Goal: Task Accomplishment & Management: Use online tool/utility

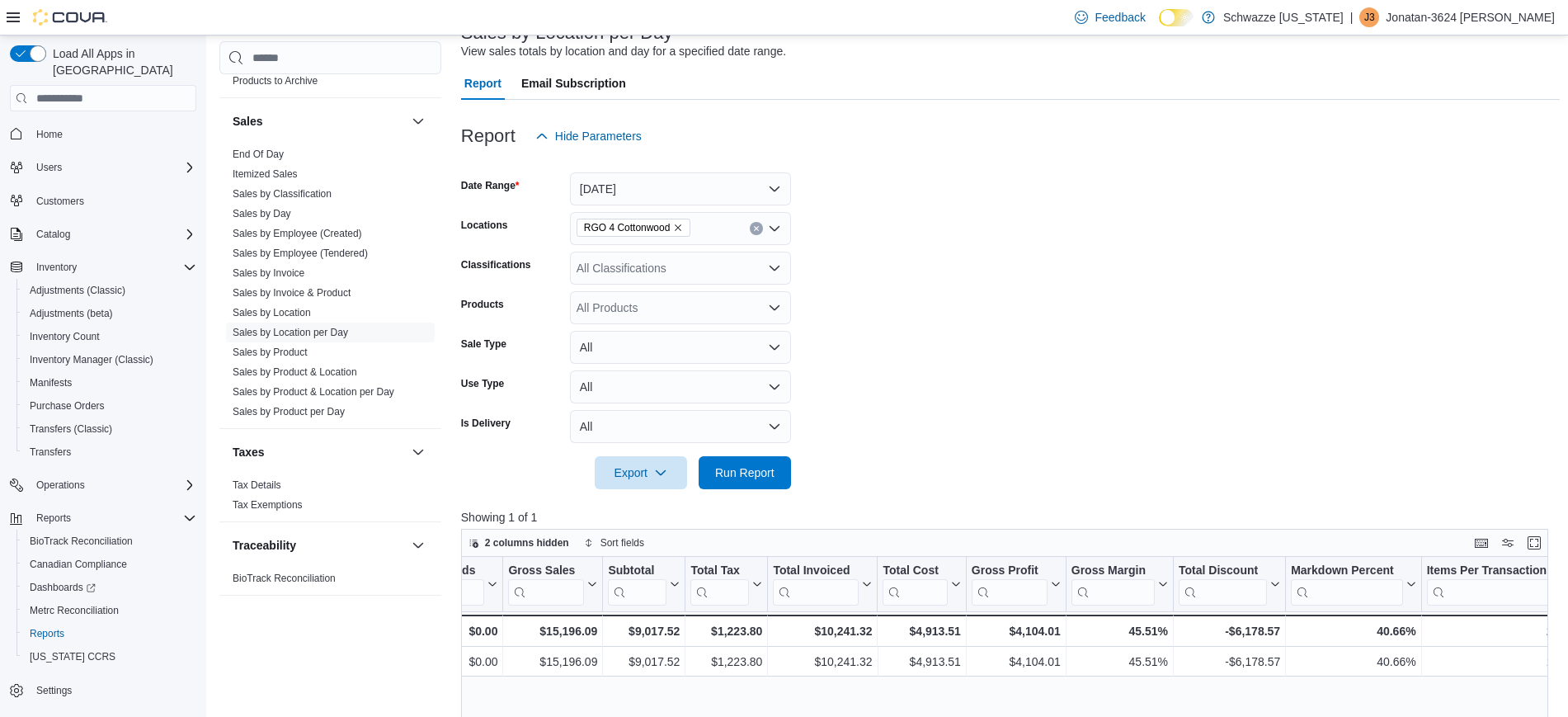
scroll to position [116, 0]
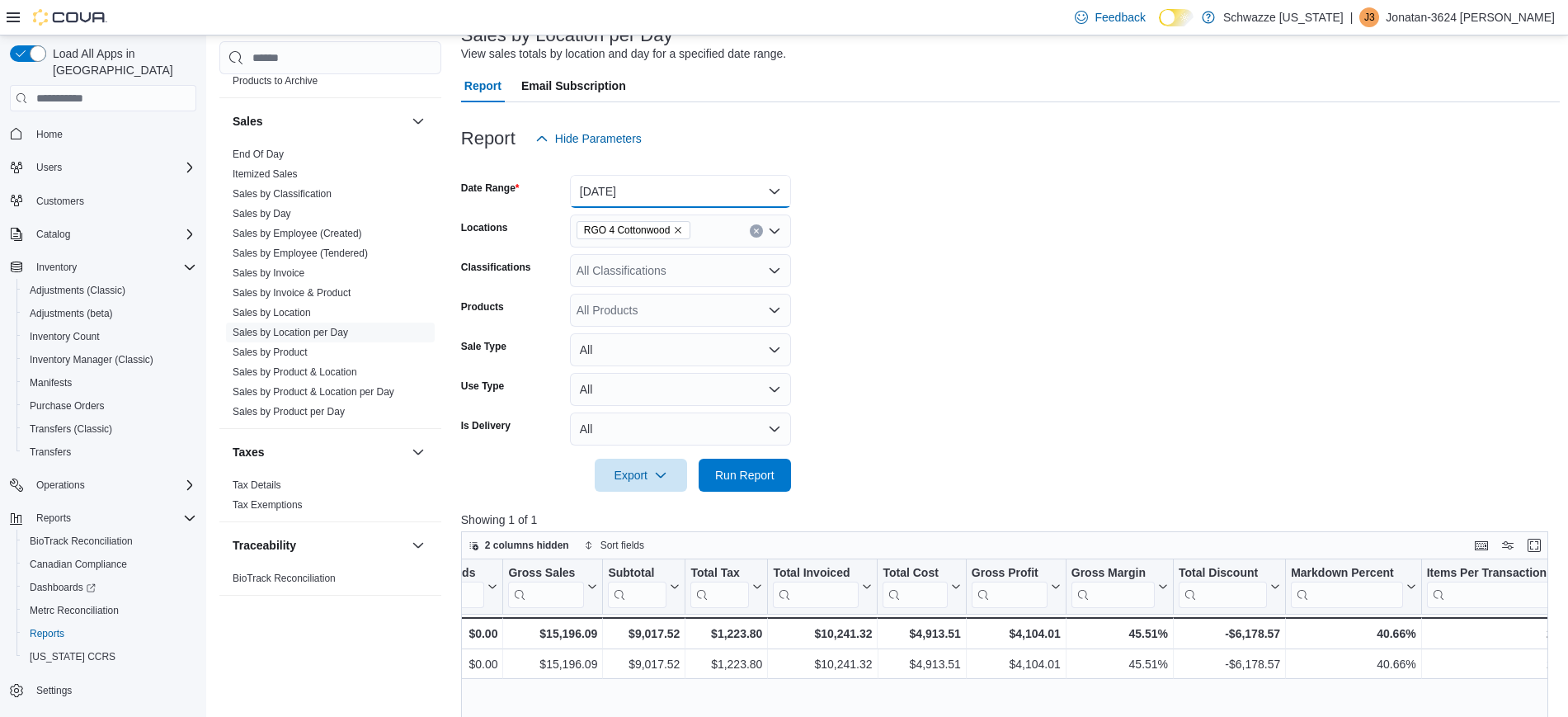
click at [772, 198] on button "[DATE]" at bounding box center [681, 191] width 221 height 33
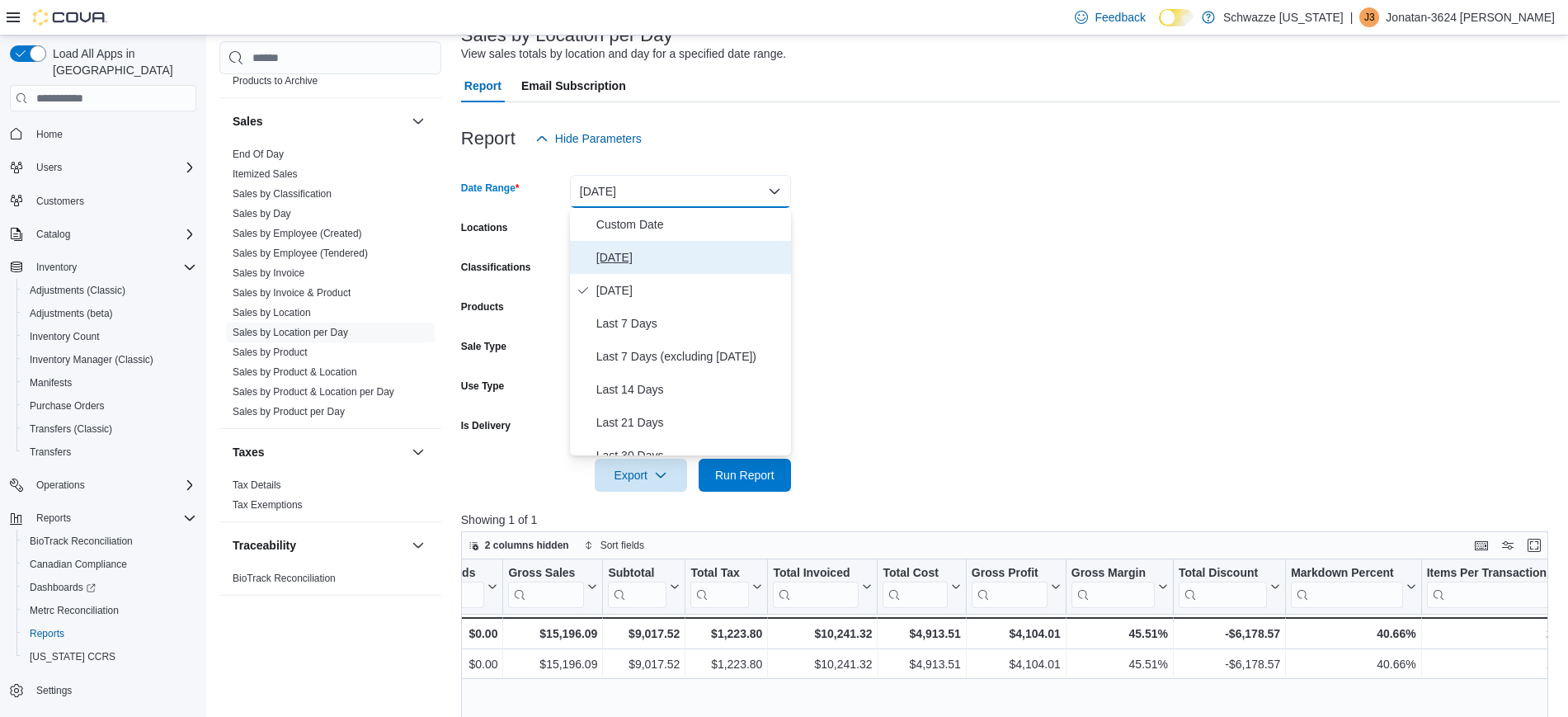
click at [635, 259] on span "[DATE]" at bounding box center [690, 257] width 188 height 20
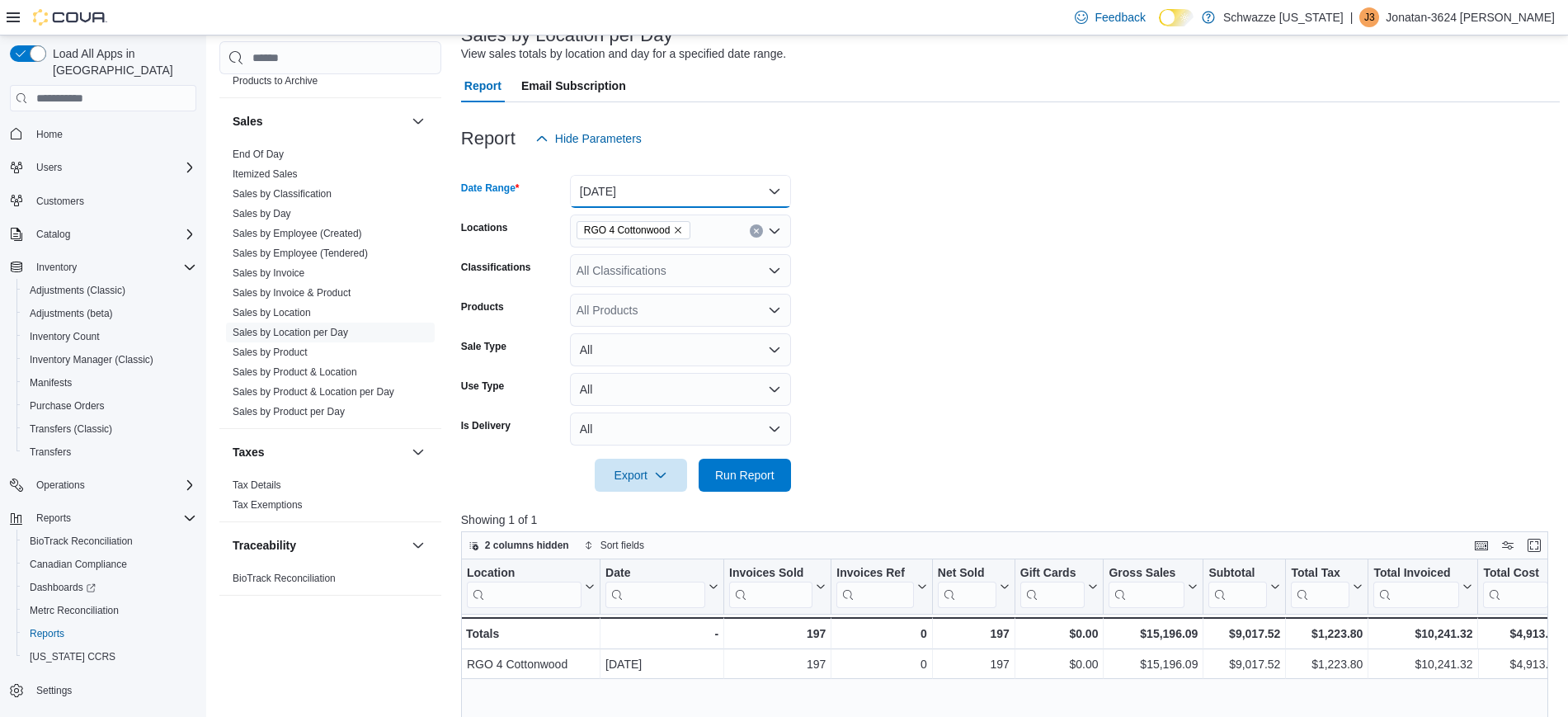
scroll to position [0, 0]
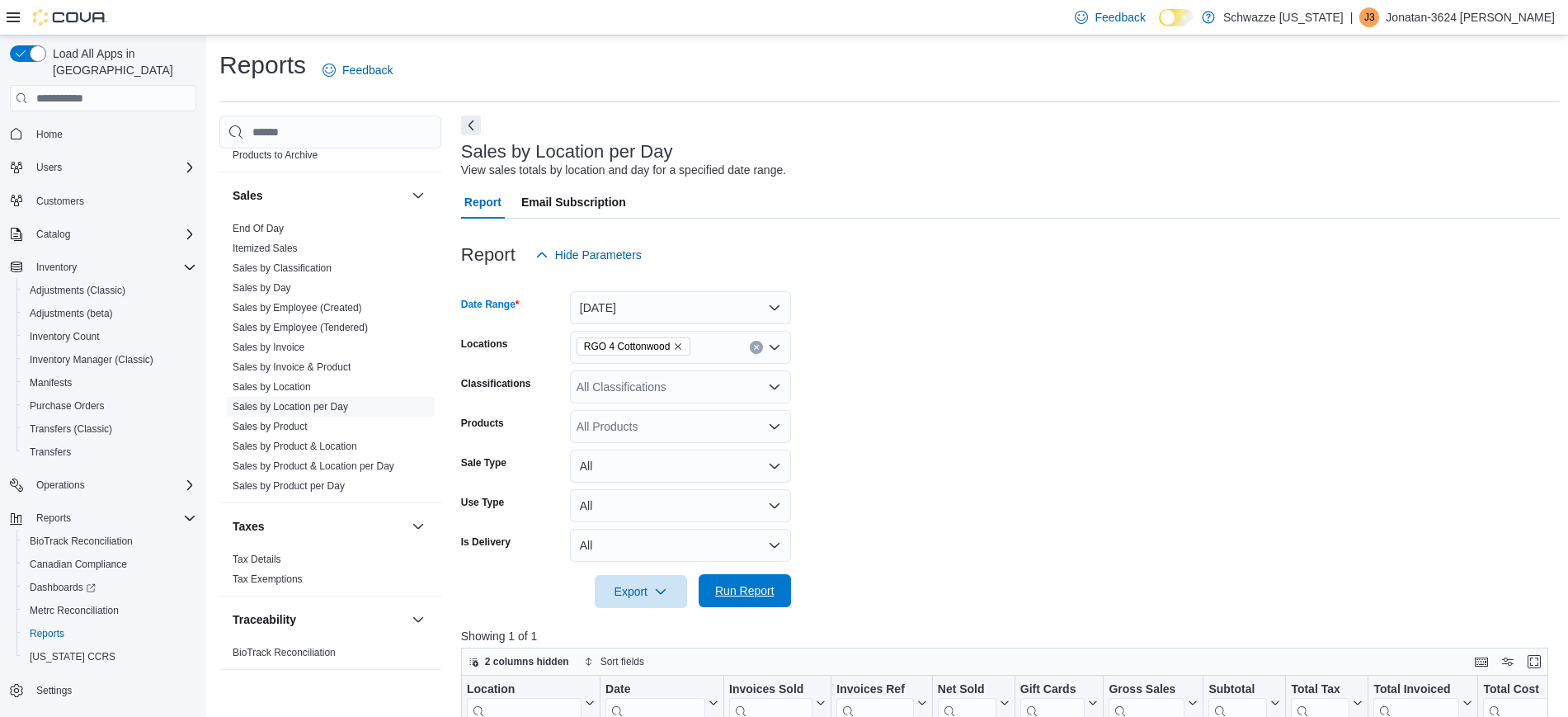
click at [729, 585] on span "Run Report" at bounding box center [745, 590] width 59 height 16
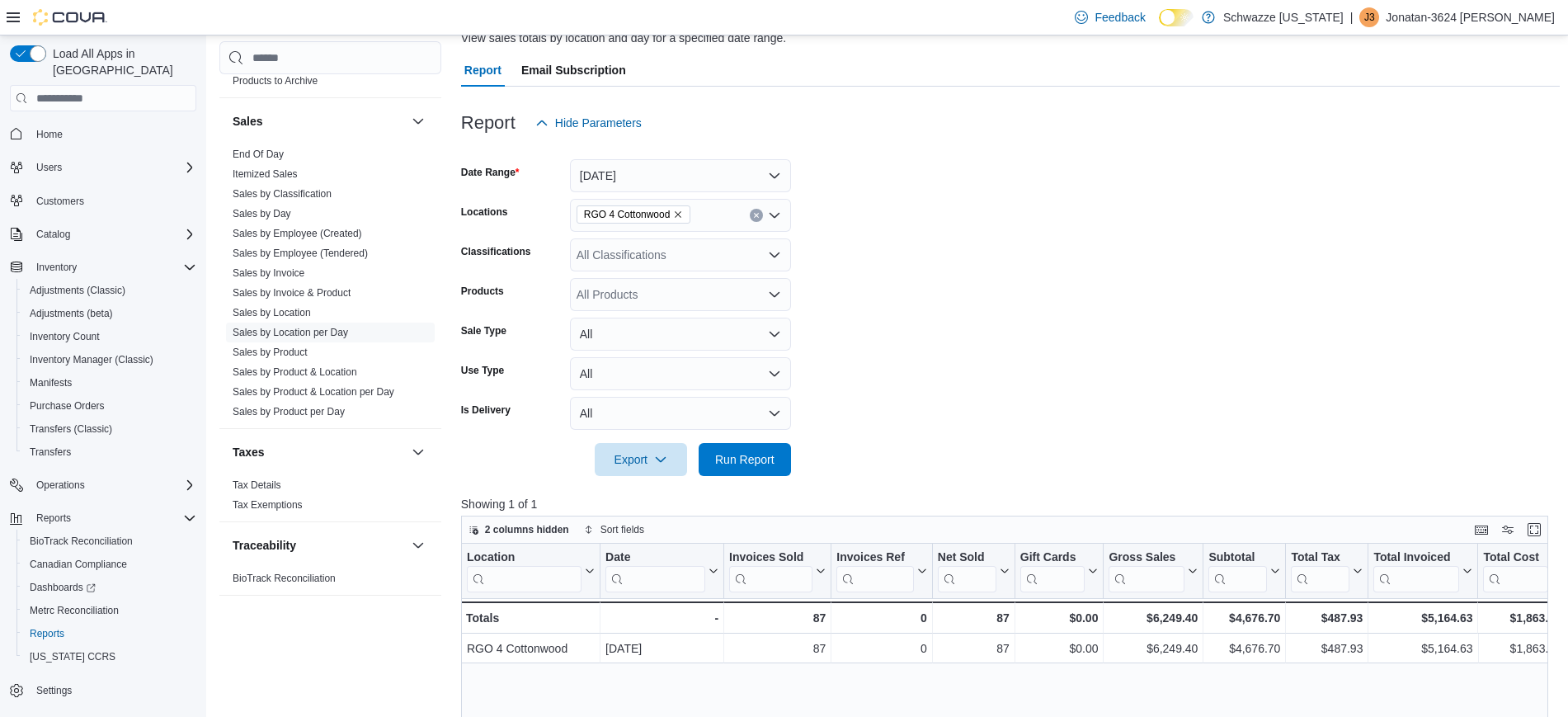
scroll to position [122, 0]
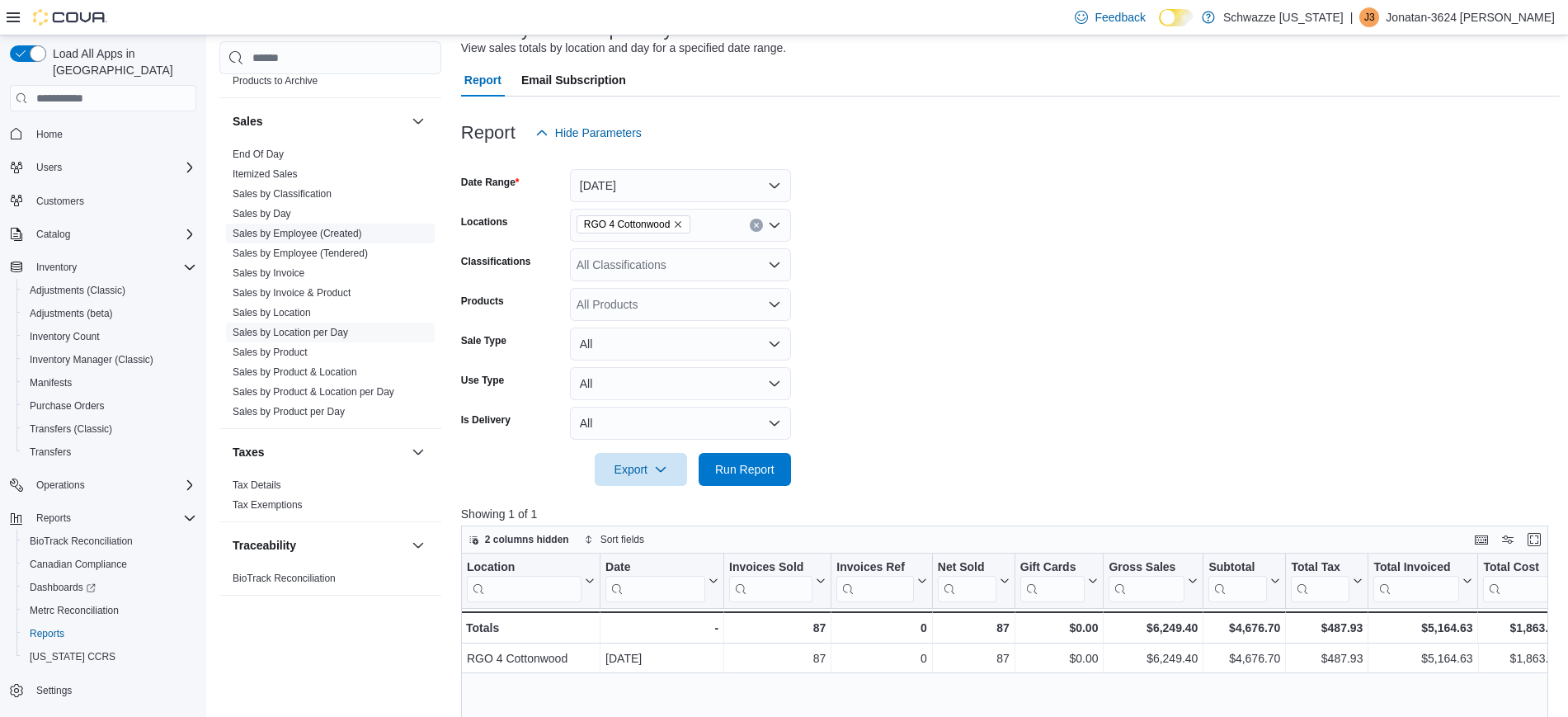
click at [363, 240] on span "Sales by Employee (Created)" at bounding box center [329, 233] width 209 height 20
click at [340, 236] on link "Sales by Employee (Created)" at bounding box center [296, 233] width 129 height 11
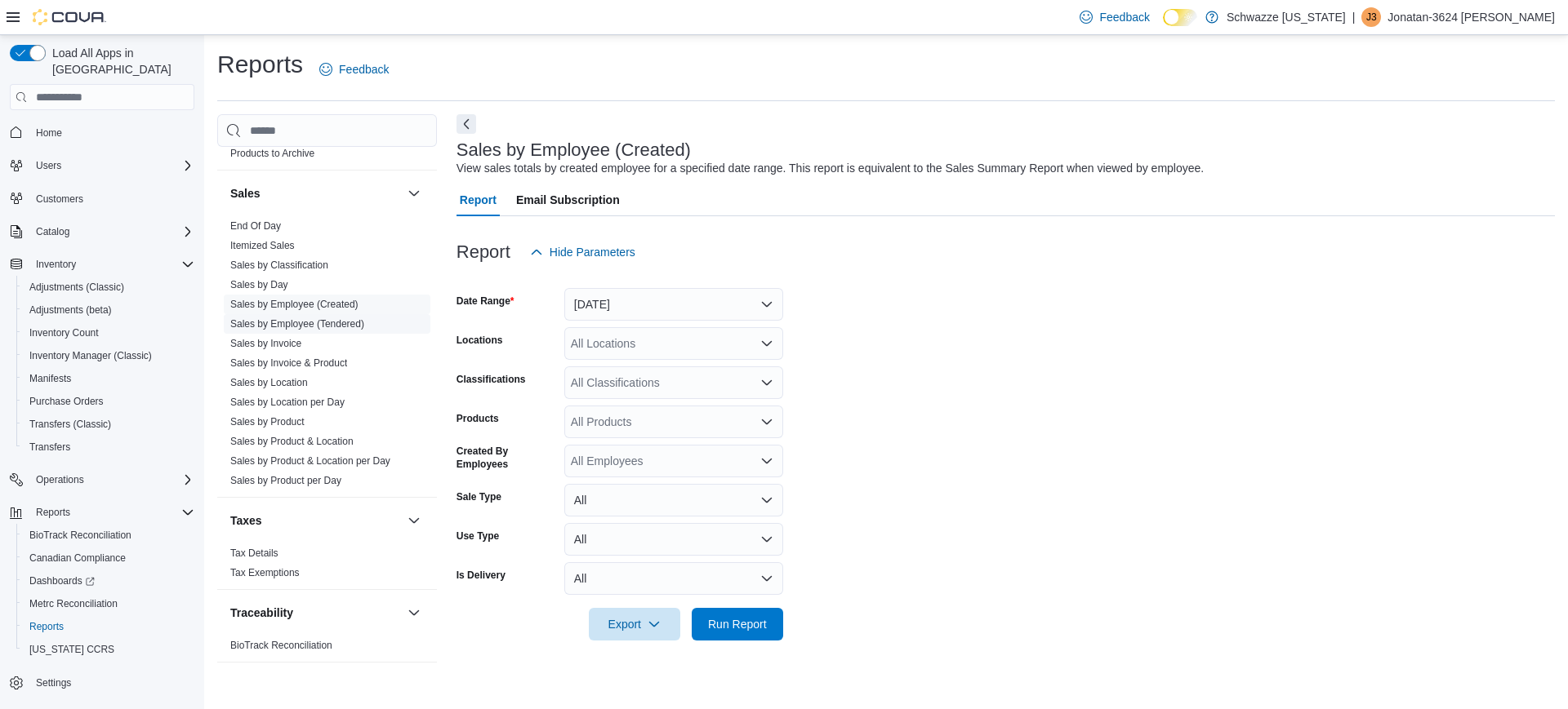
click at [286, 316] on span "Sales by Employee (Tendered)" at bounding box center [326, 323] width 207 height 20
click at [312, 329] on link "Sales by Employee (Tendered)" at bounding box center [296, 324] width 134 height 11
click at [663, 301] on button "[DATE]" at bounding box center [674, 305] width 219 height 33
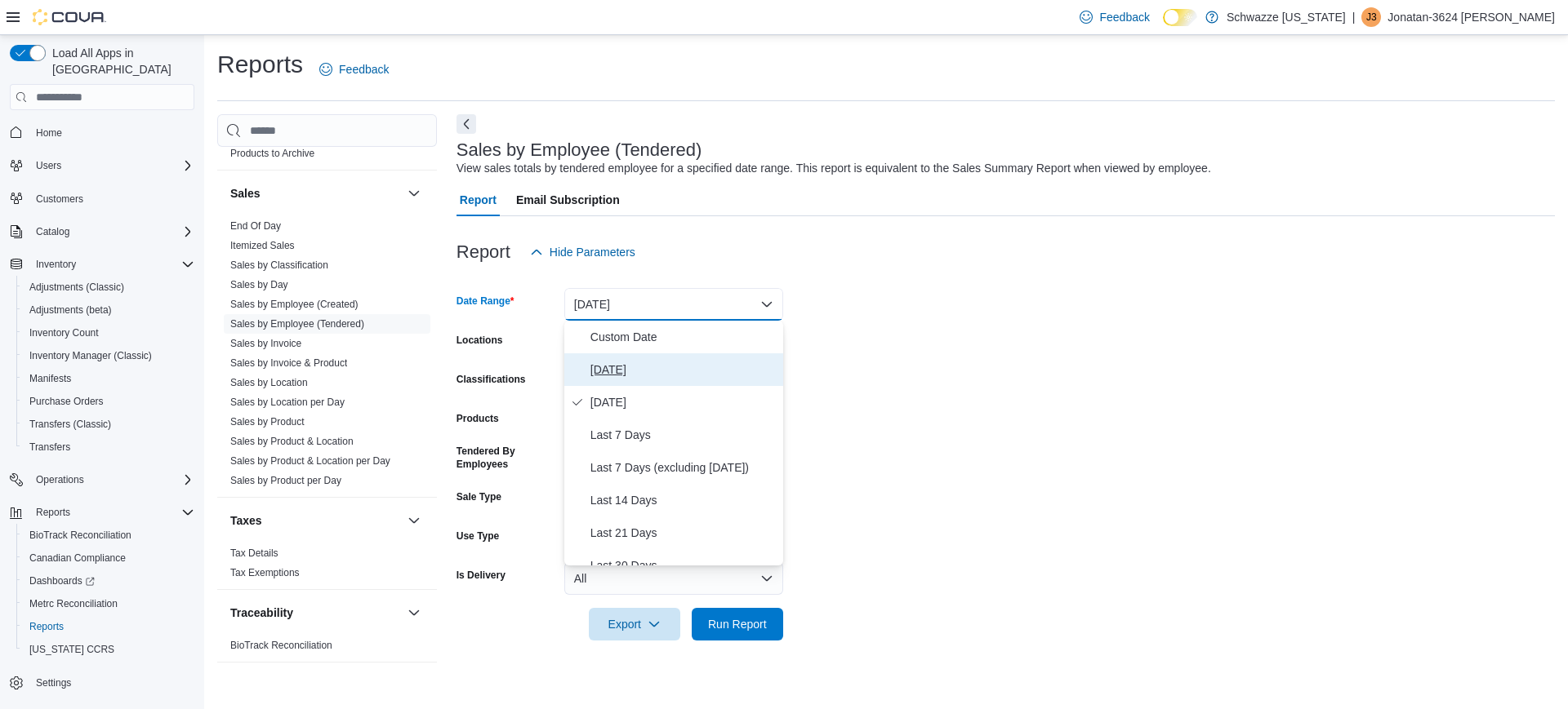
click at [611, 373] on span "[DATE]" at bounding box center [683, 369] width 186 height 20
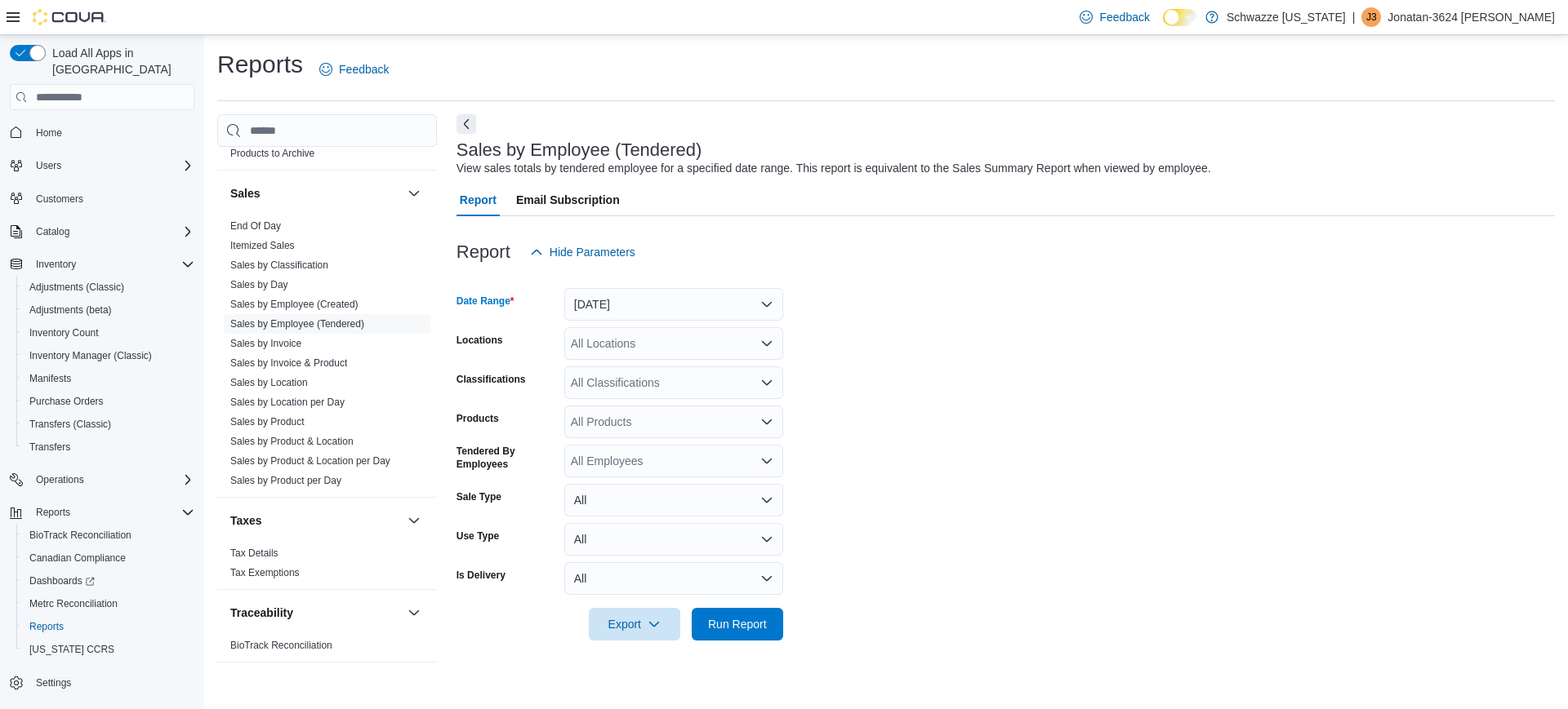
click at [690, 621] on div "Export Run Report" at bounding box center [620, 624] width 327 height 33
click at [720, 631] on span "Run Report" at bounding box center [737, 623] width 59 height 16
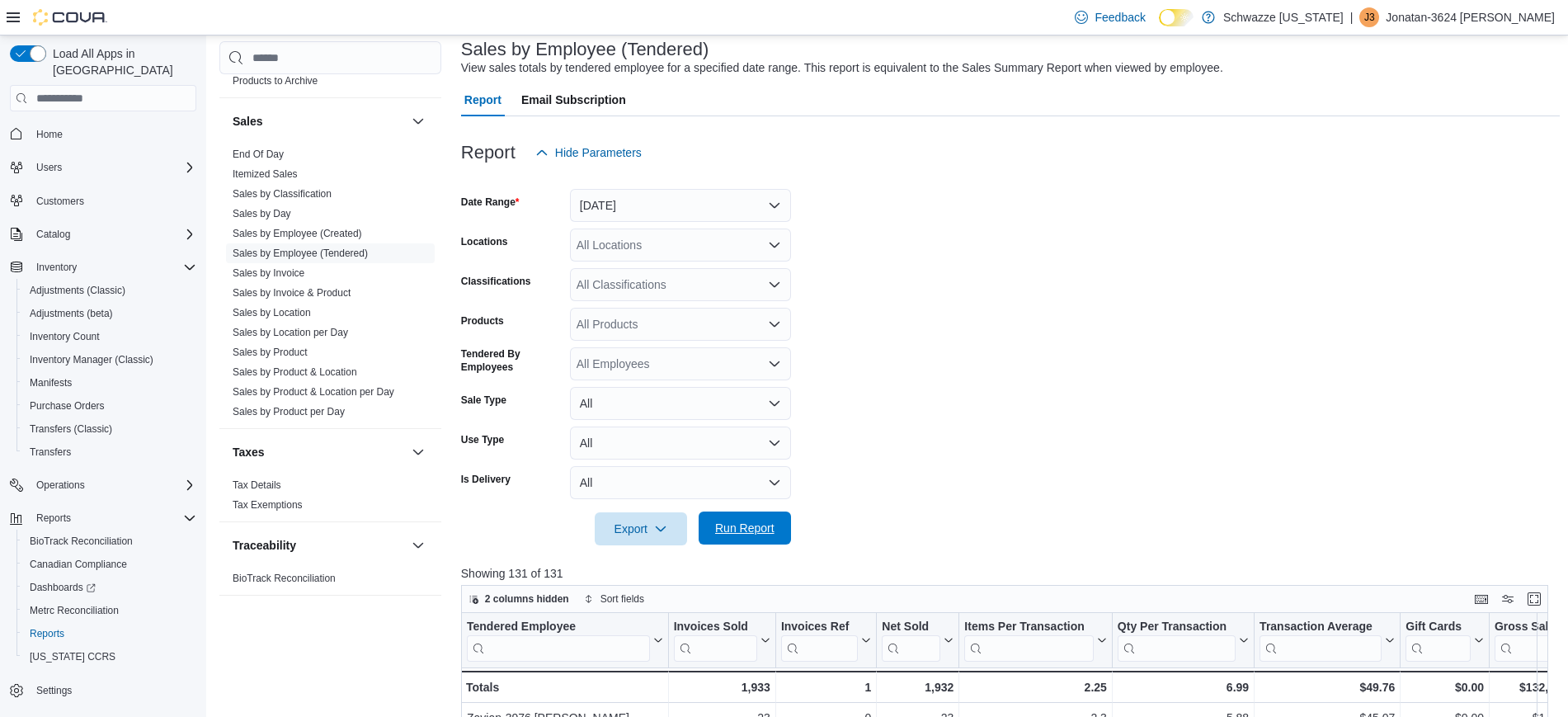
scroll to position [99, 0]
click at [689, 252] on div "All Locations" at bounding box center [681, 248] width 221 height 33
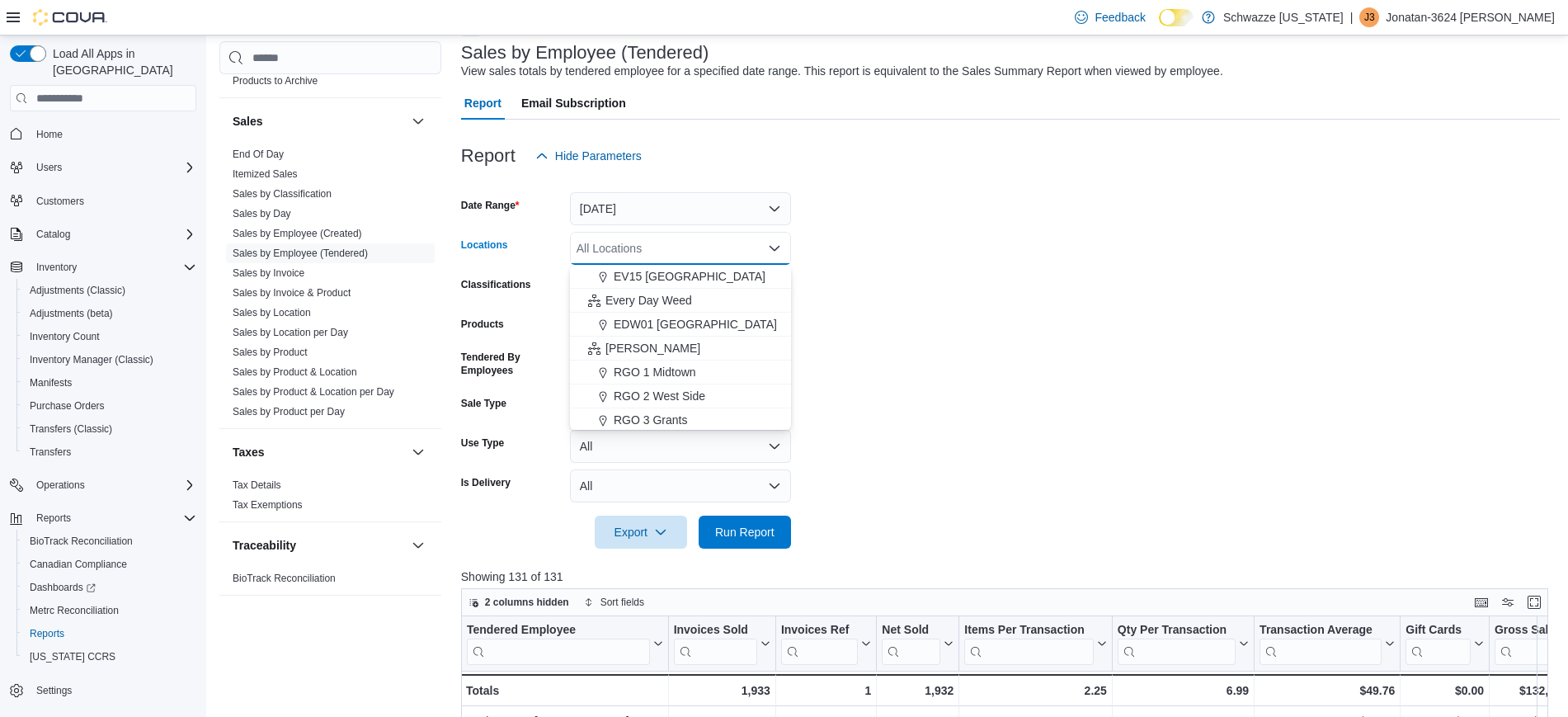
scroll to position [375, 0]
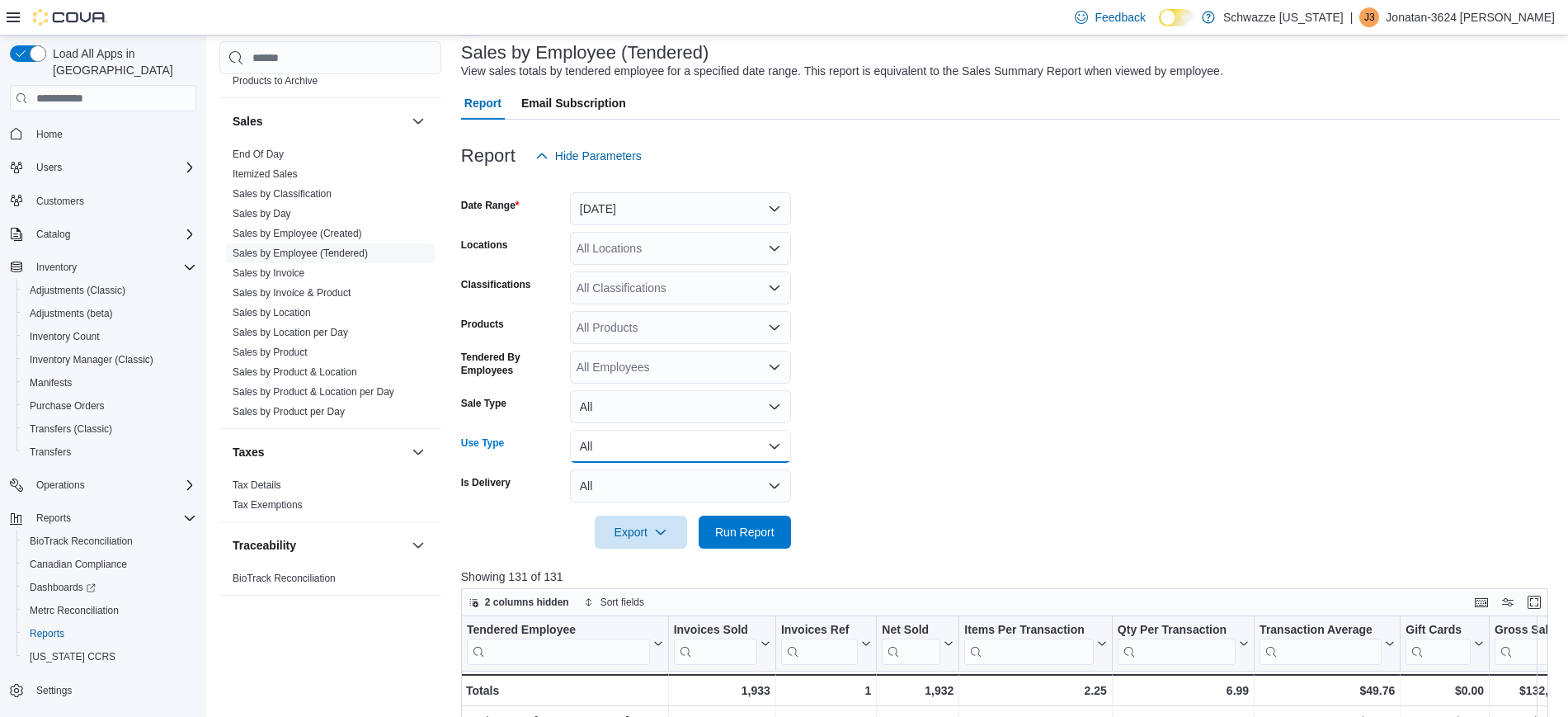
click at [648, 430] on button "All" at bounding box center [681, 446] width 221 height 33
click at [671, 236] on div "All Locations" at bounding box center [681, 248] width 221 height 33
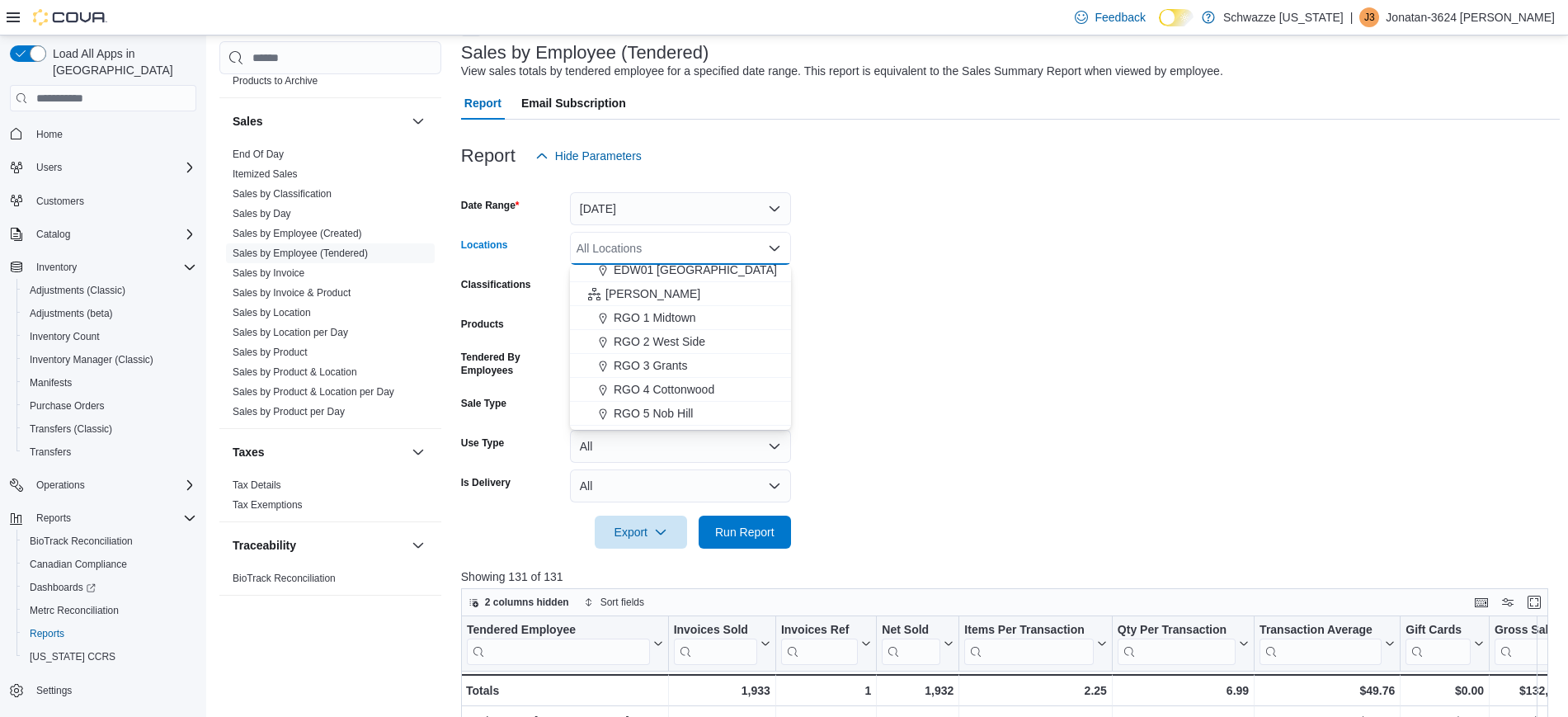
scroll to position [417, 0]
click at [662, 387] on span "RGO 4 Cottonwood" at bounding box center [664, 385] width 101 height 16
click at [956, 495] on form "Date Range [DATE] Locations RGO 4 Cottonwood Combo box. Selected. RGO 4 Cottonw…" at bounding box center [1011, 361] width 1099 height 377
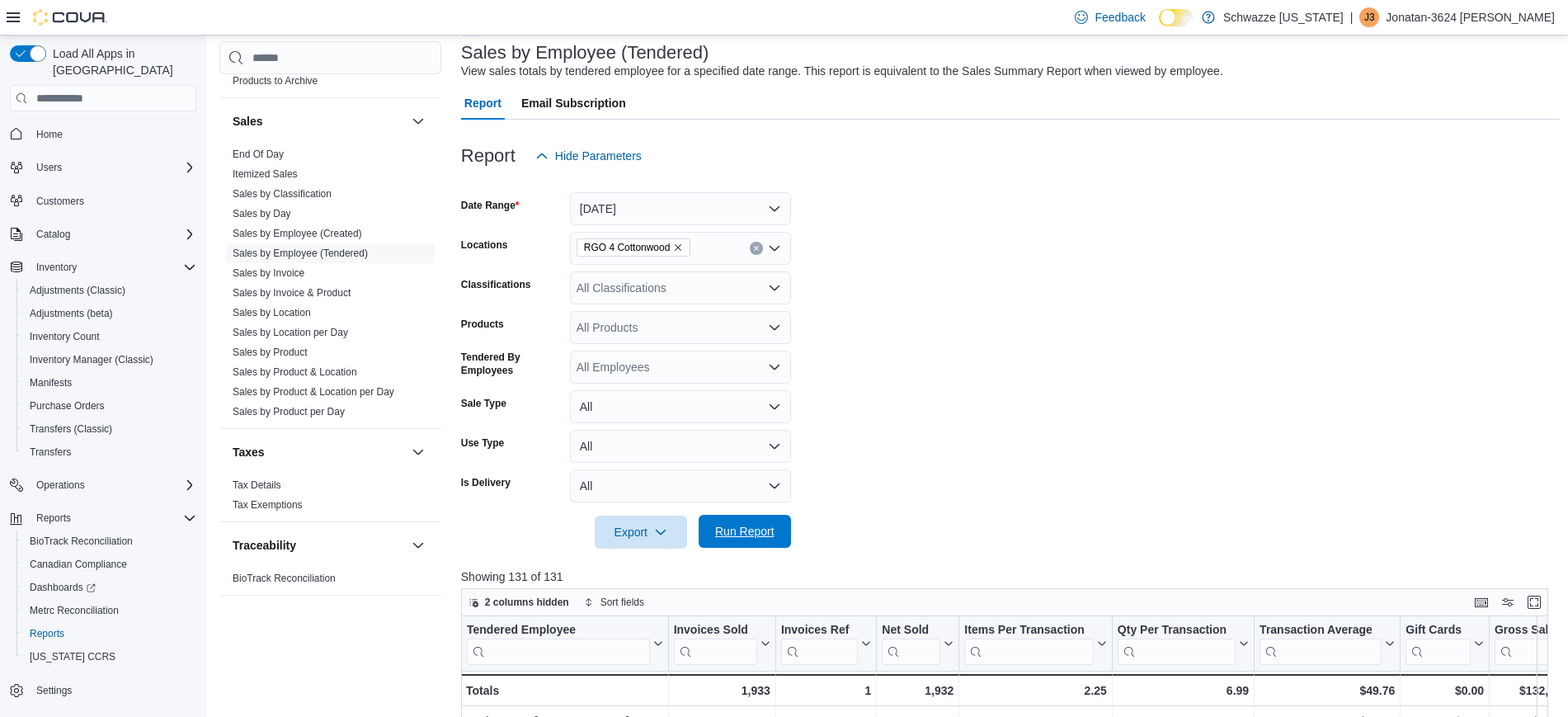
click at [750, 537] on span "Run Report" at bounding box center [745, 531] width 59 height 16
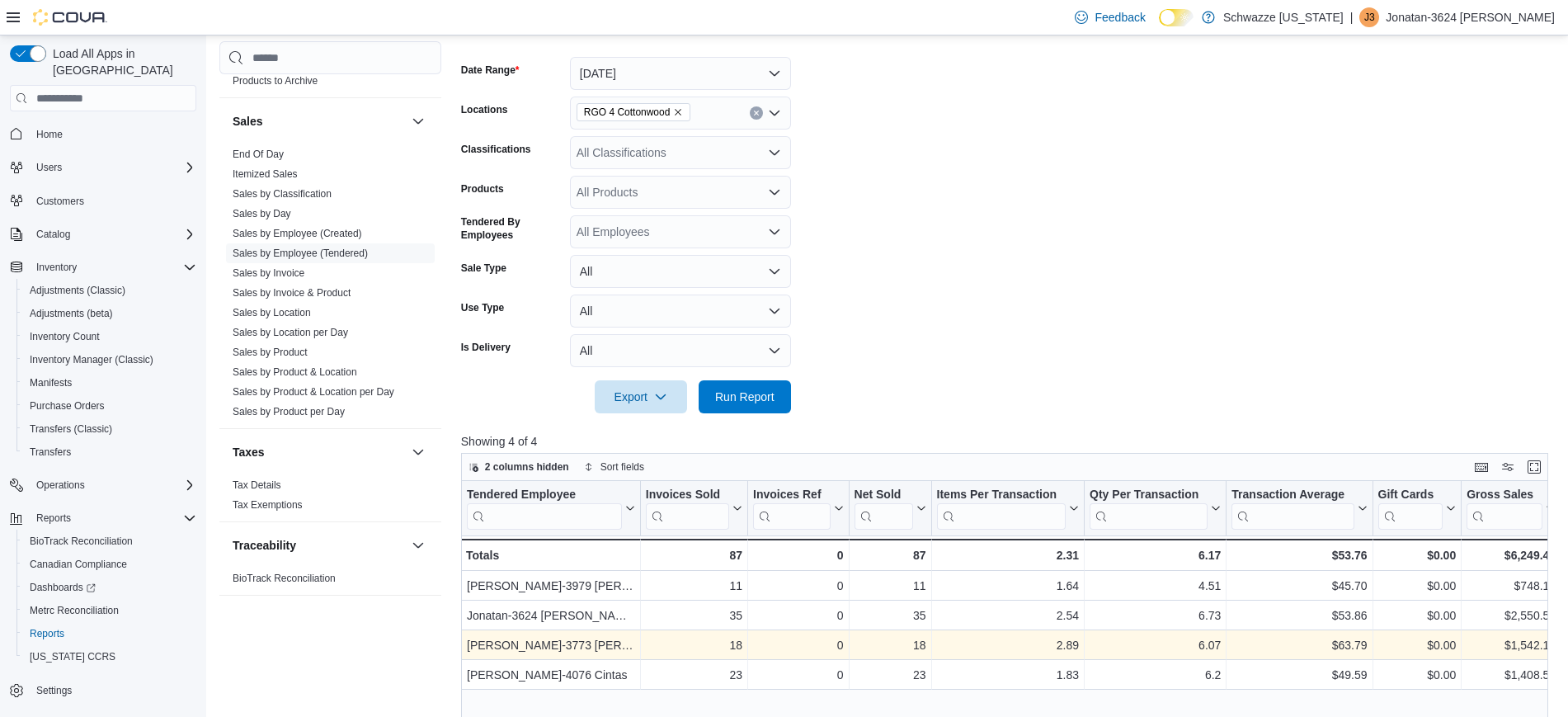
scroll to position [239, 0]
